Goal: Navigation & Orientation: Find specific page/section

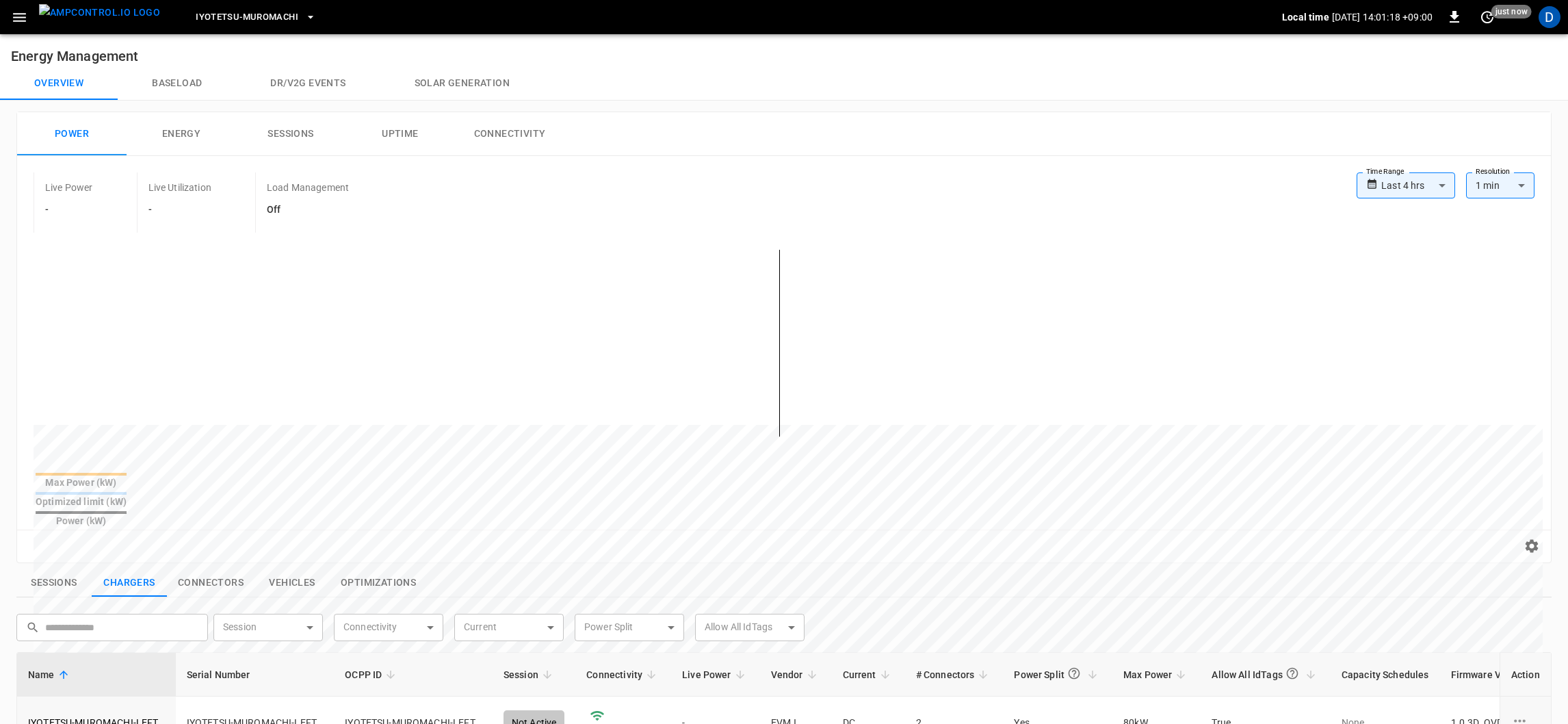
click at [11, 23] on icon "button" at bounding box center [19, 17] width 17 height 17
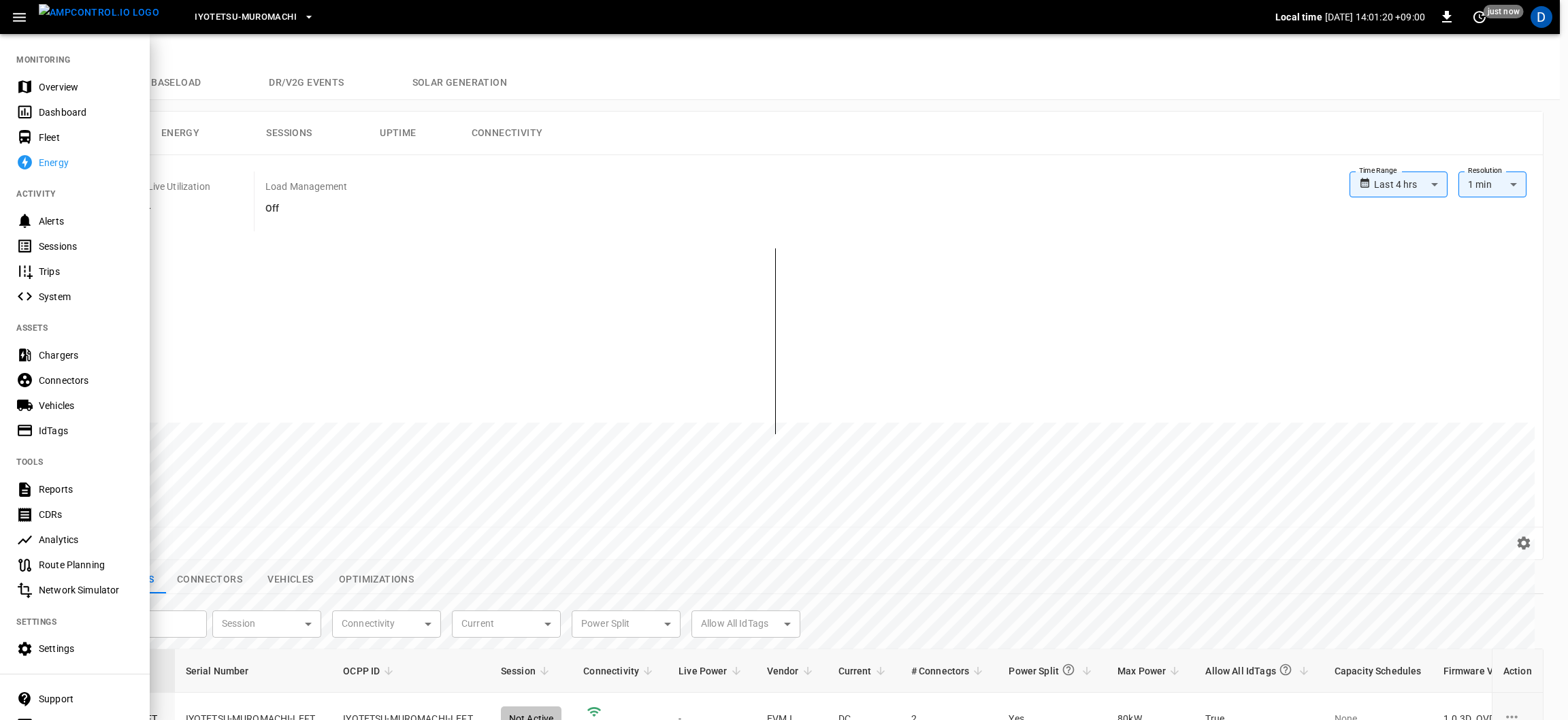
click at [48, 87] on div "Overview" at bounding box center [85, 87] width 95 height 14
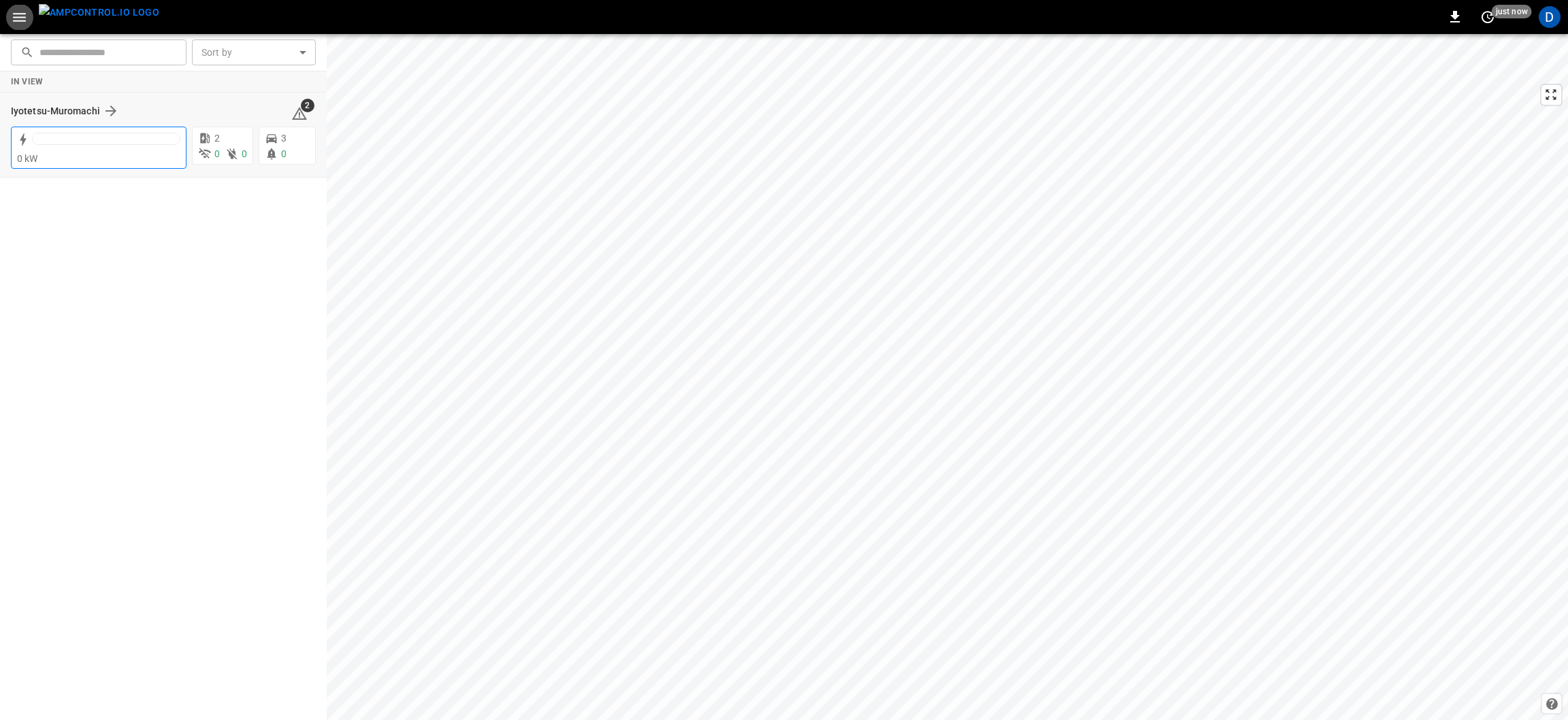
drag, startPoint x: 49, startPoint y: 87, endPoint x: 111, endPoint y: 149, distance: 87.7
click at [110, 148] on div "In View Iyotetsu-Muromachi 2 0 kW 2 0 0 3 0" at bounding box center [163, 124] width 327 height 106
click at [109, 148] on div at bounding box center [106, 142] width 148 height 19
